Goal: Task Accomplishment & Management: Complete application form

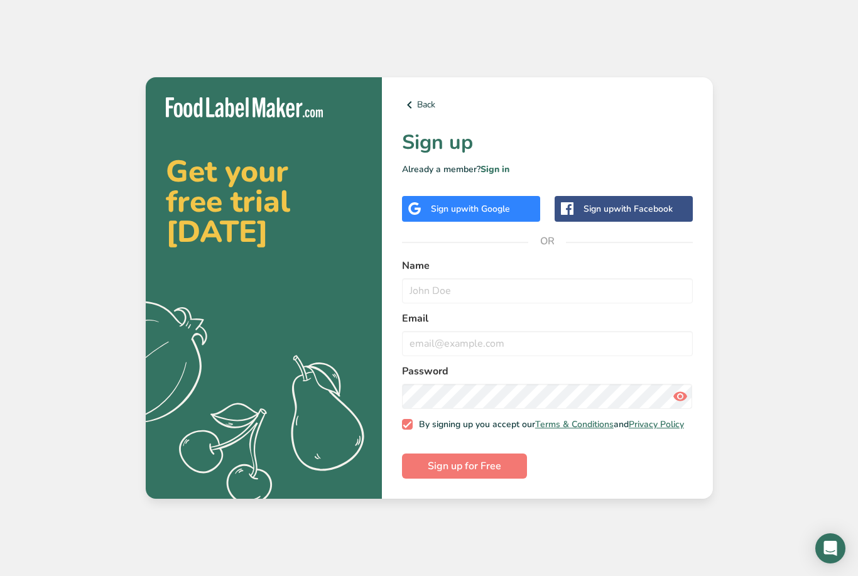
click at [462, 215] on span "with Google" at bounding box center [485, 209] width 49 height 12
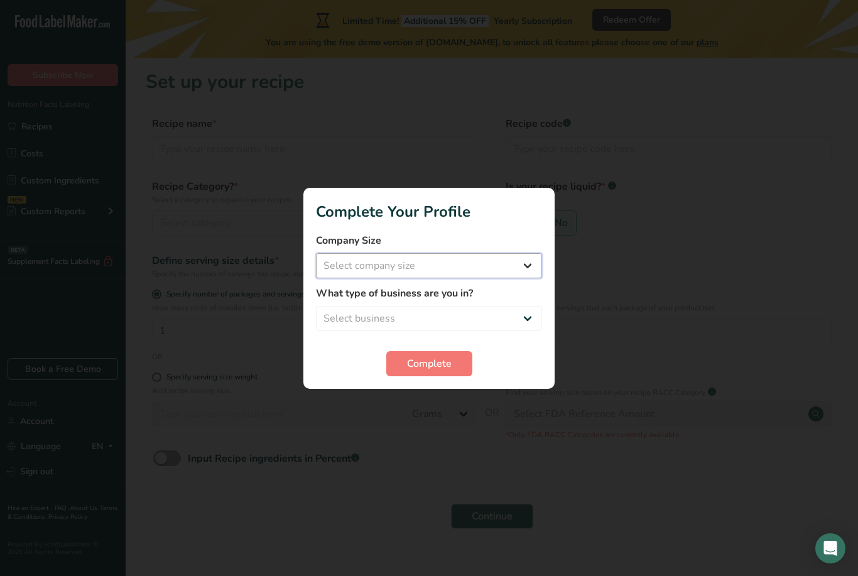
select select "1"
select select "8"
click at [447, 368] on span "Complete" at bounding box center [429, 363] width 45 height 15
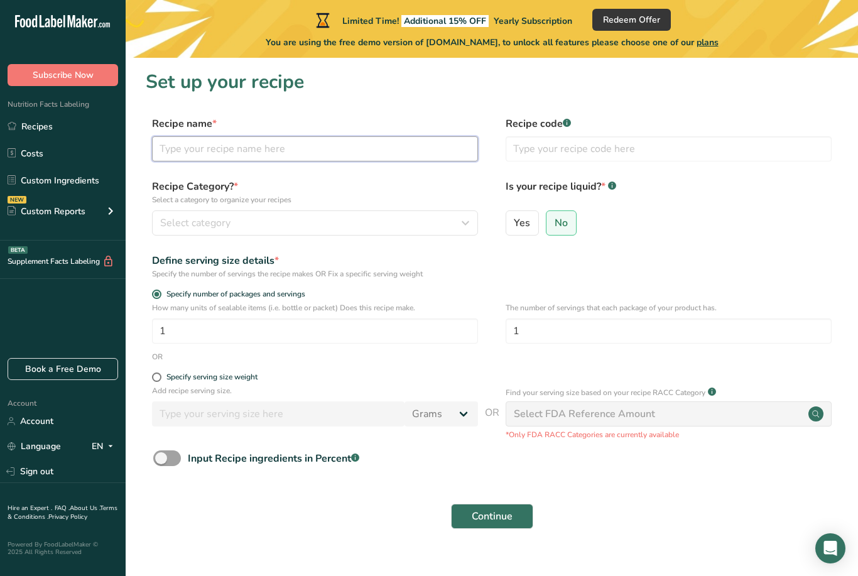
click at [220, 151] on input "text" at bounding box center [315, 148] width 326 height 25
type input "Rice bowl"
click at [577, 154] on input "text" at bounding box center [669, 148] width 326 height 25
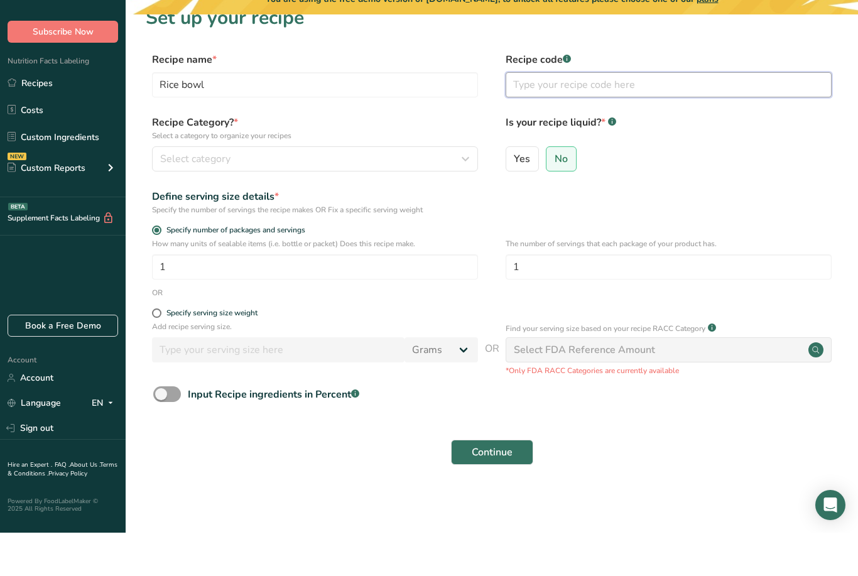
scroll to position [40, 0]
click at [302, 298] on input "1" at bounding box center [315, 310] width 326 height 25
type input "30"
click at [310, 281] on form "Recipe name * Rice bowl Recipe code .a-a{fill:#347362;}.b-a{fill:#fff;} Recipe …" at bounding box center [492, 305] width 692 height 420
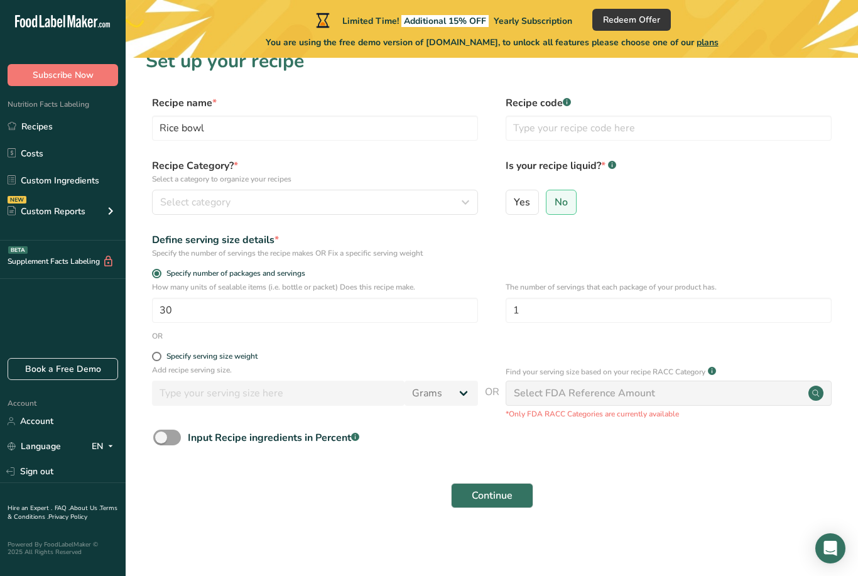
click at [560, 386] on div "Select FDA Reference Amount" at bounding box center [584, 393] width 141 height 15
